Goal: Information Seeking & Learning: Learn about a topic

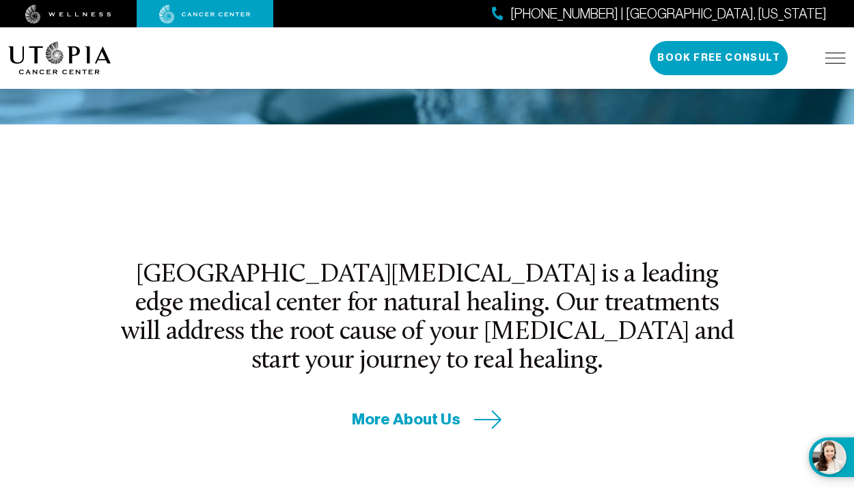
scroll to position [404, 0]
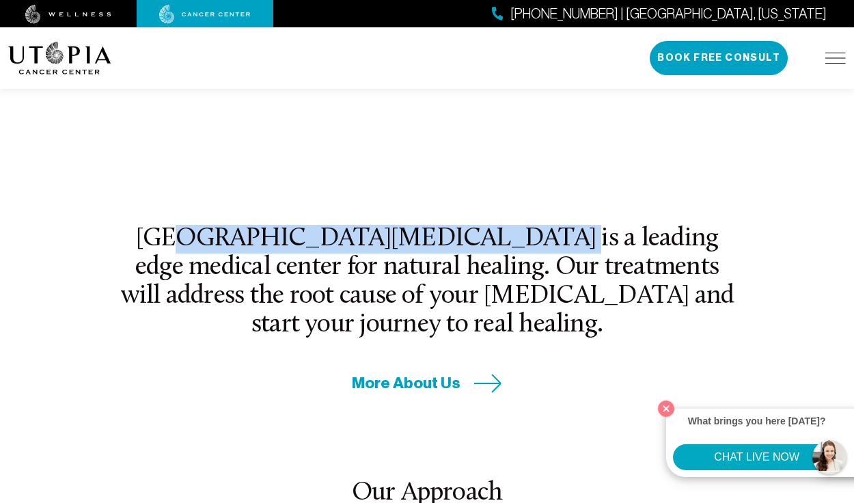
drag, startPoint x: 173, startPoint y: 240, endPoint x: 469, endPoint y: 238, distance: 295.1
click at [469, 238] on h2 "[GEOGRAPHIC_DATA][MEDICAL_DATA] is a leading edge medical center for natural he…" at bounding box center [427, 282] width 624 height 115
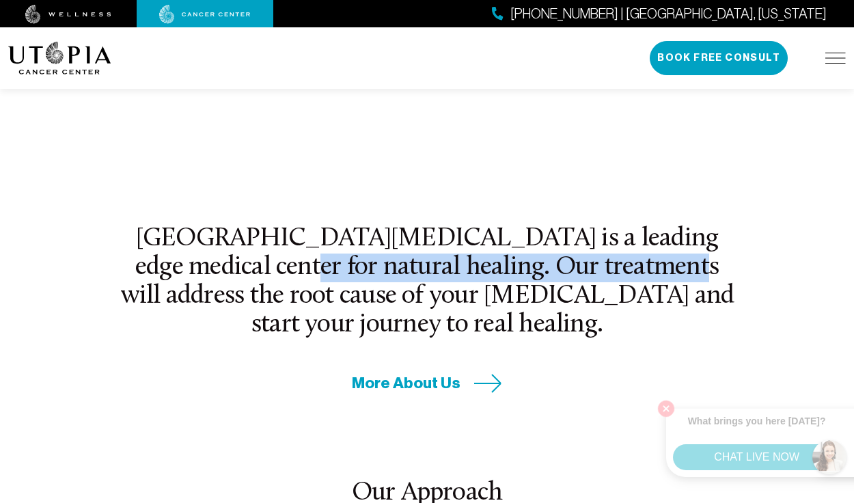
drag, startPoint x: 167, startPoint y: 254, endPoint x: 550, endPoint y: 255, distance: 383.2
click at [550, 255] on h2 "[GEOGRAPHIC_DATA][MEDICAL_DATA] is a leading edge medical center for natural he…" at bounding box center [427, 282] width 624 height 115
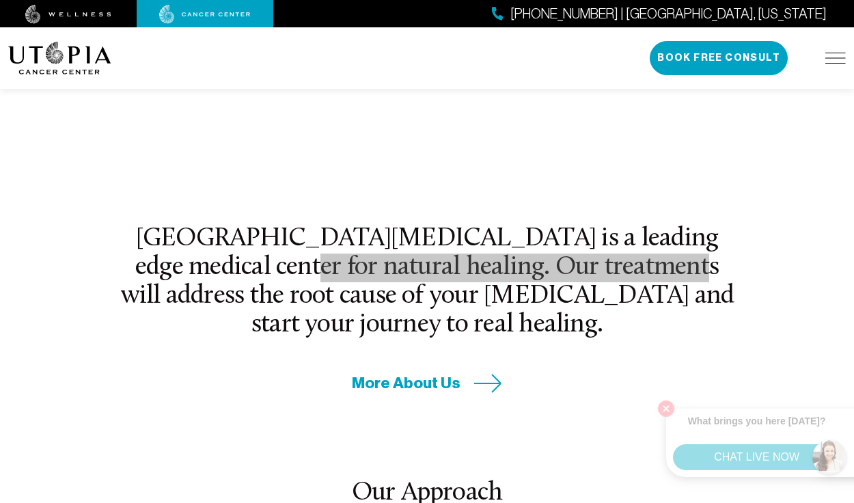
click at [550, 255] on h2 "[GEOGRAPHIC_DATA][MEDICAL_DATA] is a leading edge medical center for natural he…" at bounding box center [427, 282] width 624 height 115
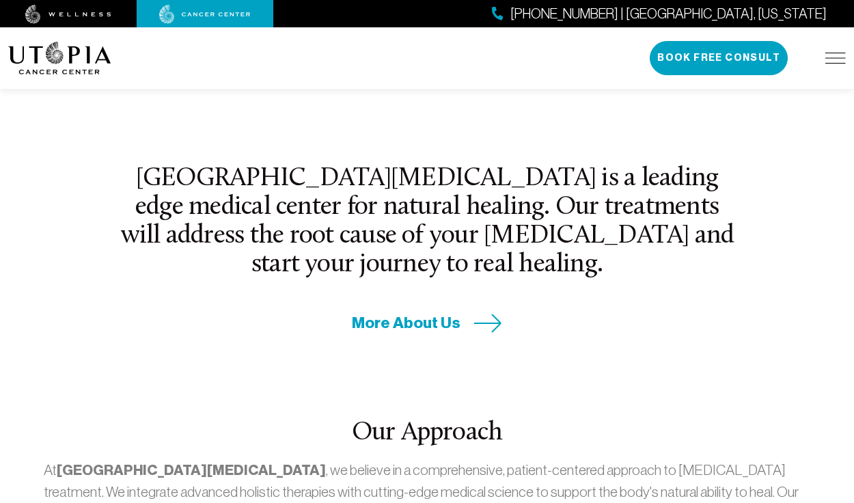
scroll to position [479, 0]
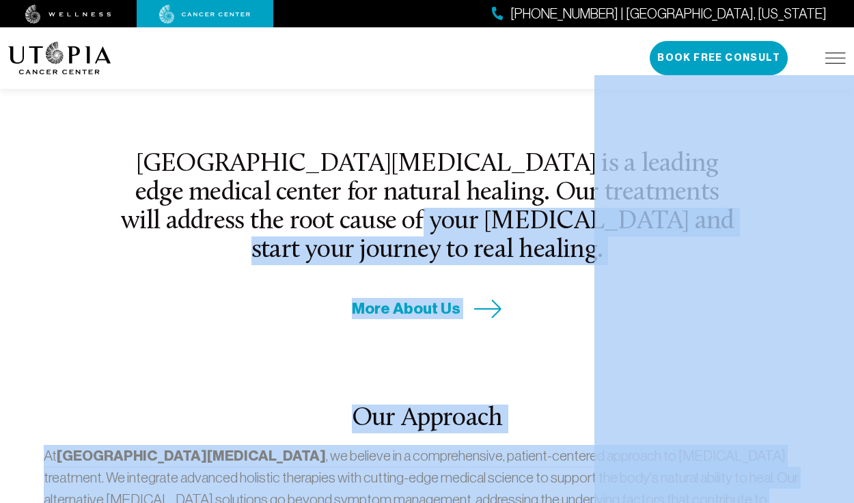
drag, startPoint x: 292, startPoint y: 217, endPoint x: 604, endPoint y: 227, distance: 312.3
click at [102, 150] on div "[GEOGRAPHIC_DATA][MEDICAL_DATA] is a leading edge medical center for natural he…" at bounding box center [427, 234] width 854 height 169
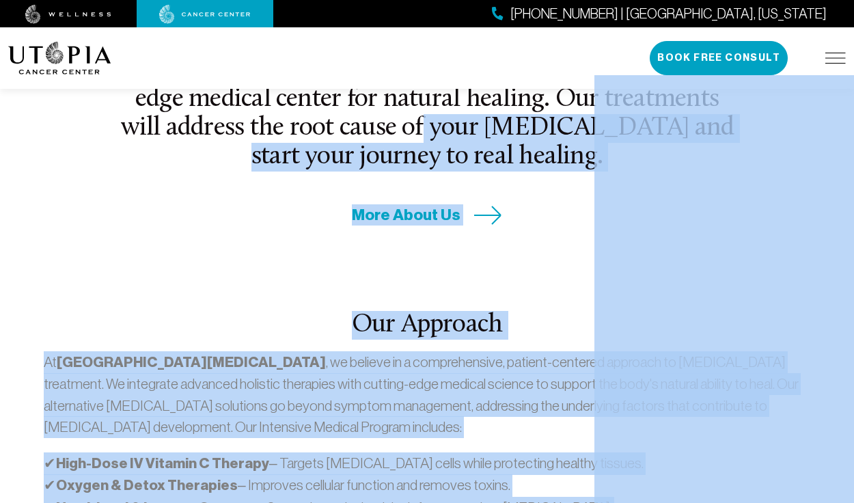
scroll to position [886, 0]
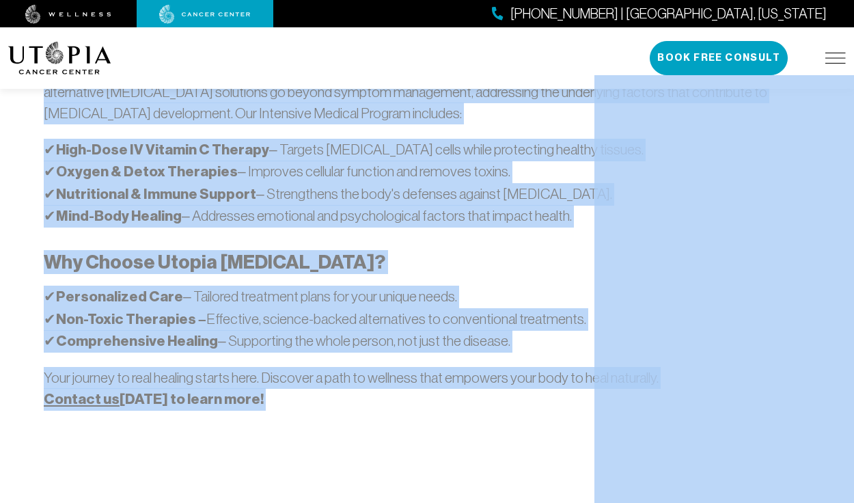
click at [296, 205] on div "At [GEOGRAPHIC_DATA][MEDICAL_DATA] , we believe in a comprehensive, patient-cen…" at bounding box center [427, 224] width 766 height 373
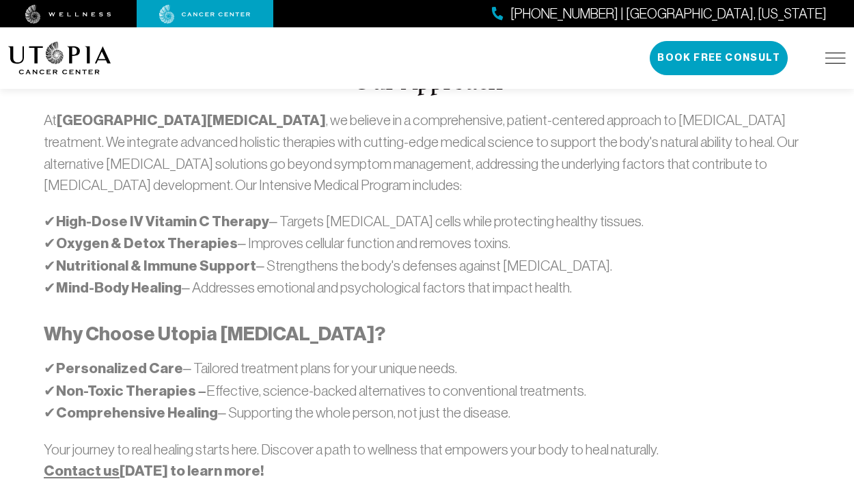
scroll to position [637, 0]
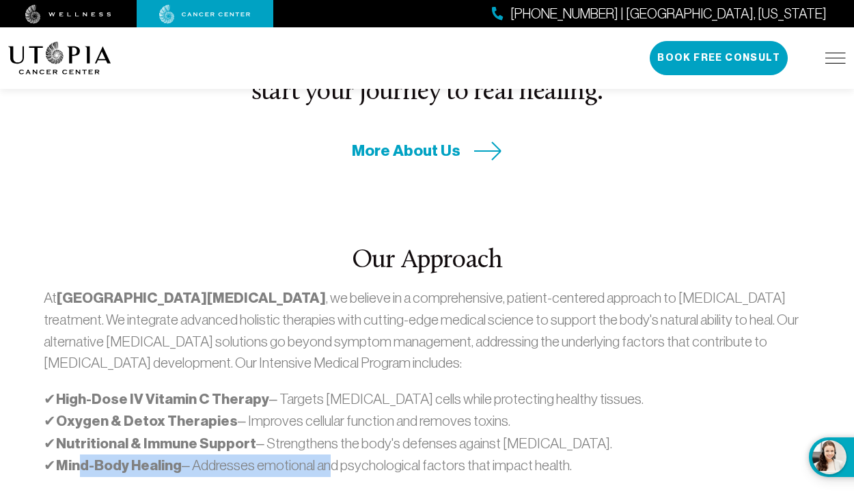
drag, startPoint x: 99, startPoint y: 435, endPoint x: 323, endPoint y: 441, distance: 224.1
click at [323, 441] on p "✔ High-Dose IV Vitamin C Therapy – Targets [MEDICAL_DATA] cells while protectin…" at bounding box center [427, 432] width 766 height 89
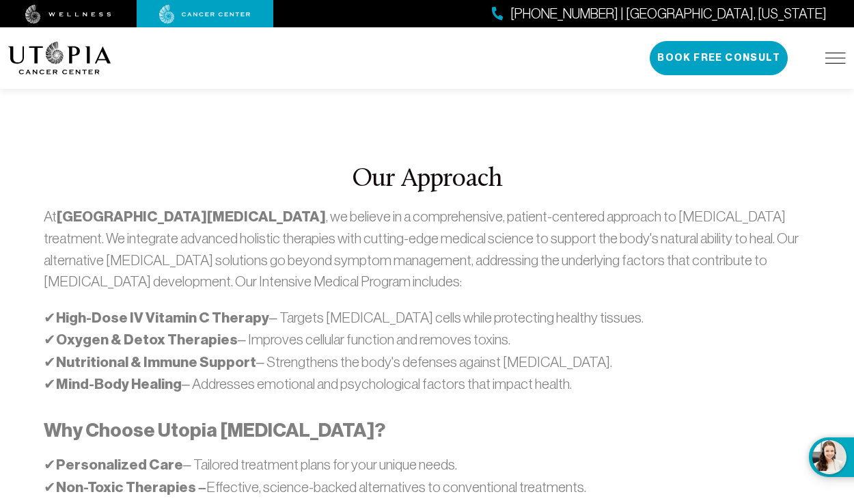
scroll to position [734, 0]
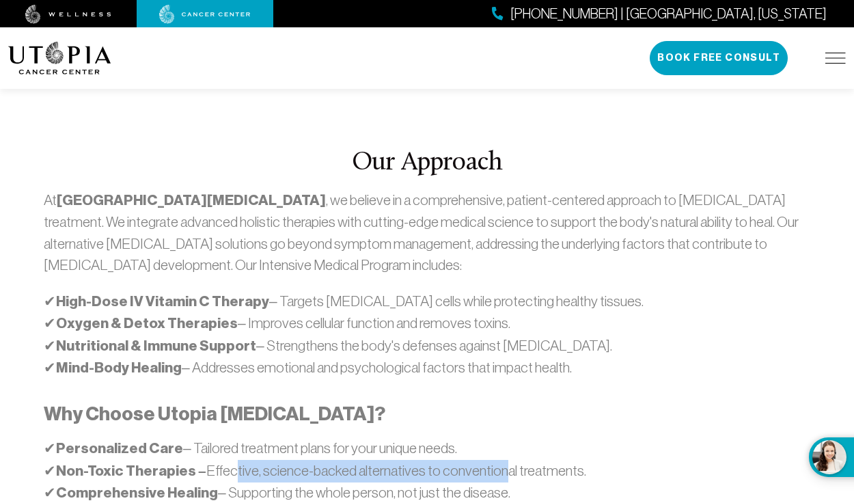
drag, startPoint x: 225, startPoint y: 440, endPoint x: 490, endPoint y: 438, distance: 265.0
click at [490, 438] on p "✔ Personalized Care – Tailored treatment plans for your unique needs. ✔ Non-Tox…" at bounding box center [427, 470] width 766 height 67
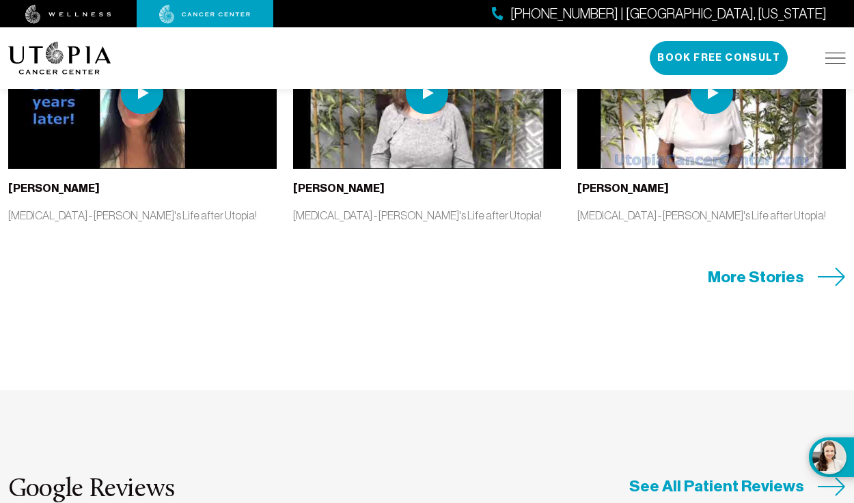
scroll to position [3208, 0]
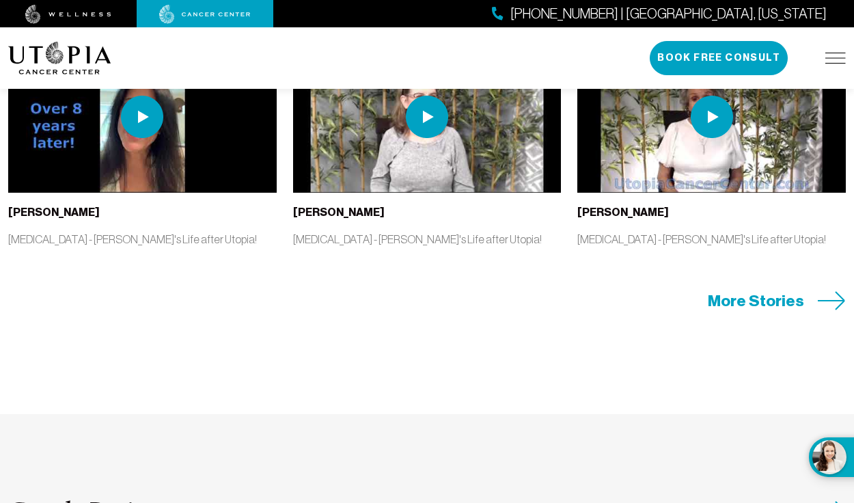
click at [792, 290] on span "More Stories" at bounding box center [756, 300] width 96 height 21
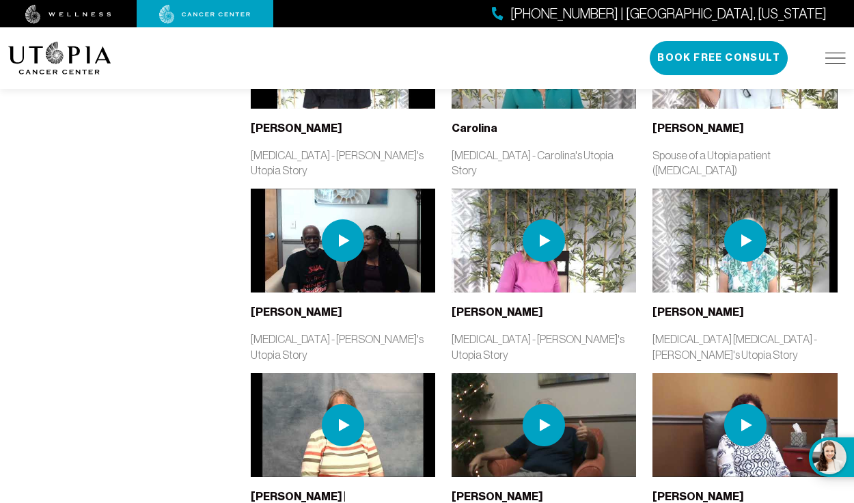
scroll to position [1983, 0]
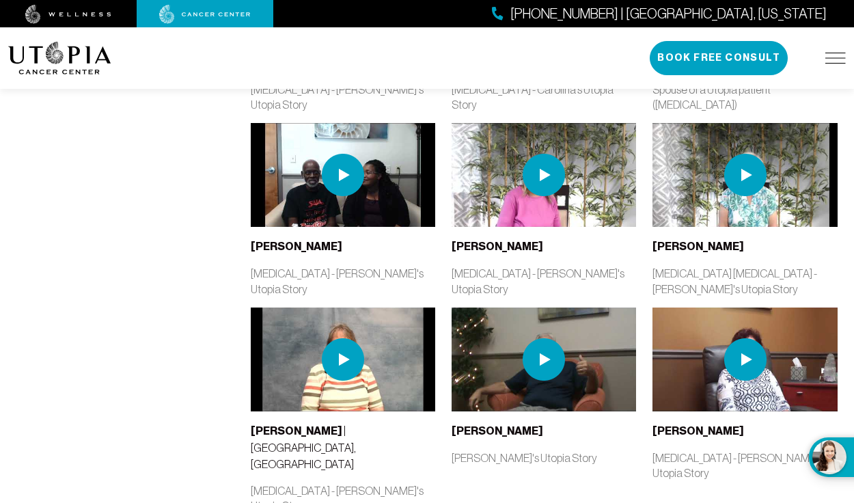
click at [359, 338] on img at bounding box center [343, 359] width 42 height 42
